Goal: Navigation & Orientation: Find specific page/section

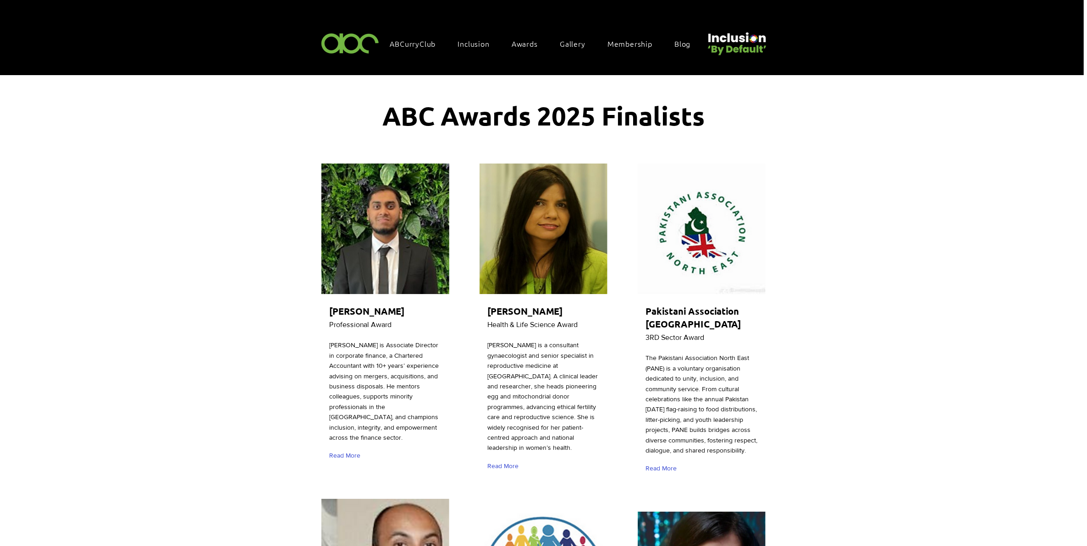
click at [526, 39] on span "Awards" at bounding box center [524, 43] width 26 height 10
click at [526, 44] on span "Awards" at bounding box center [524, 43] width 26 height 10
click at [583, 99] on span "Gallery Awards 2024" at bounding box center [577, 103] width 74 height 10
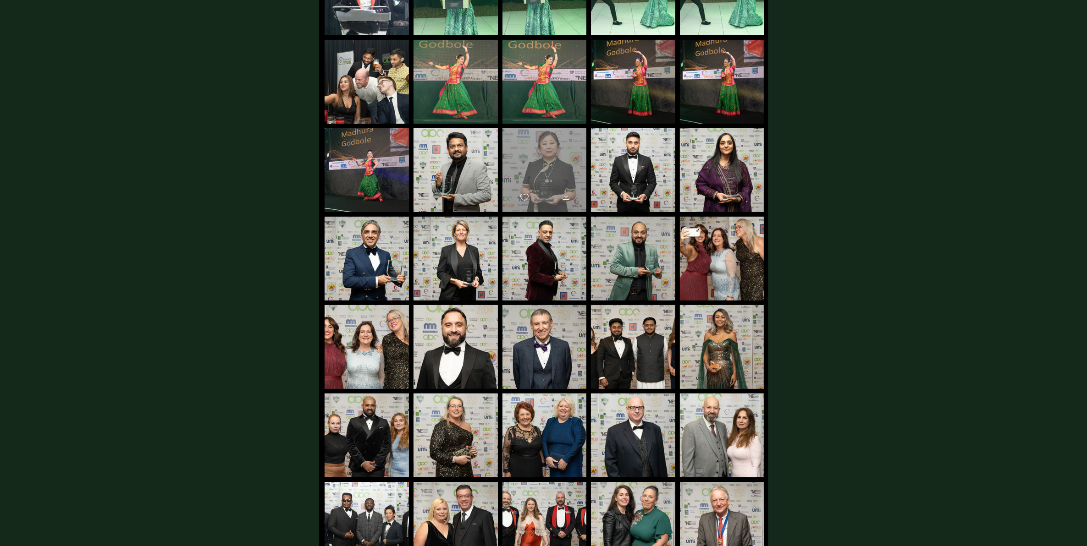
scroll to position [401, 0]
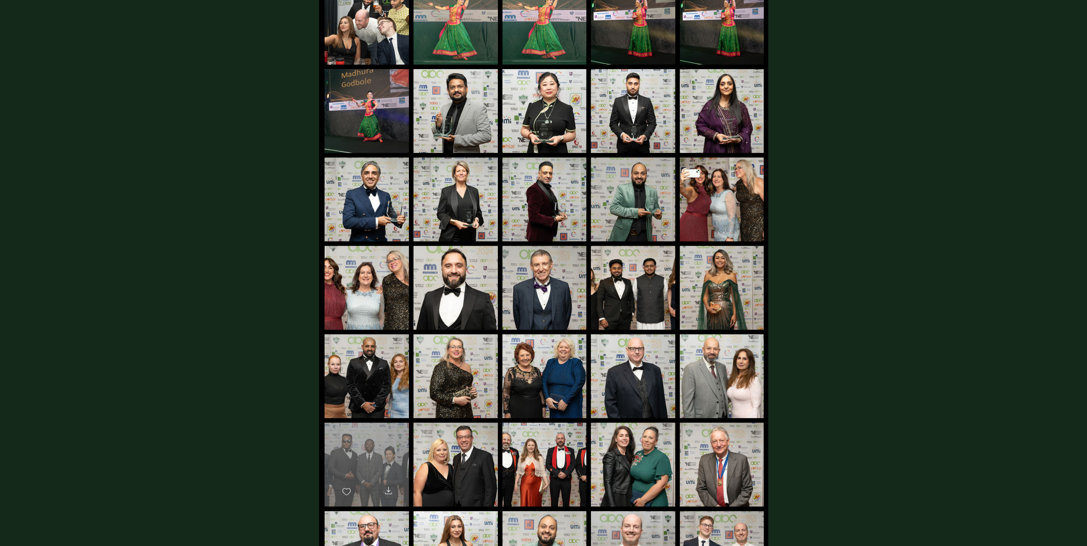
click at [356, 434] on div "main content" at bounding box center [366, 461] width 84 height 76
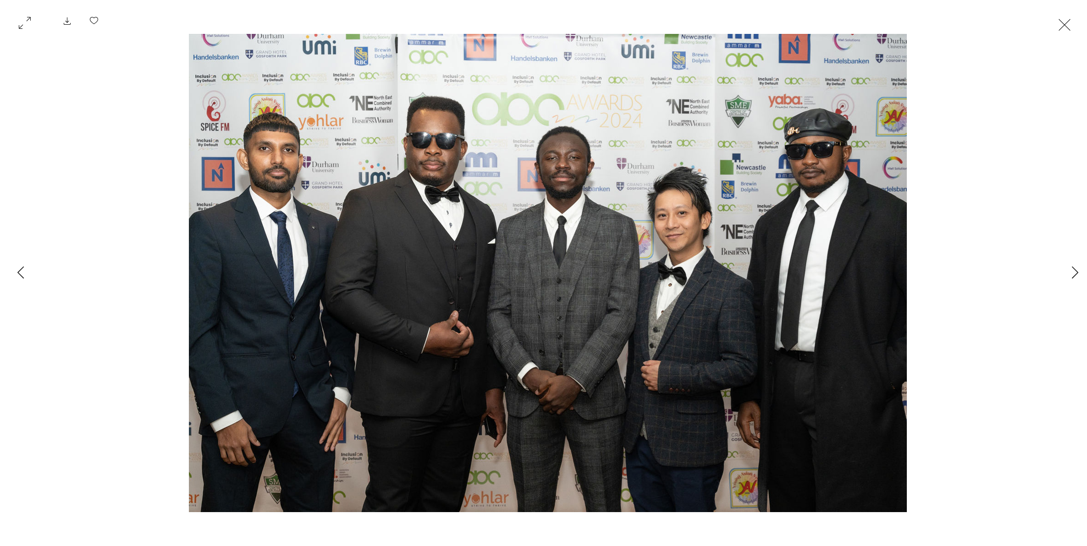
click at [1065, 19] on button "Exit expand mode" at bounding box center [1063, 24] width 17 height 20
